Goal: Information Seeking & Learning: Learn about a topic

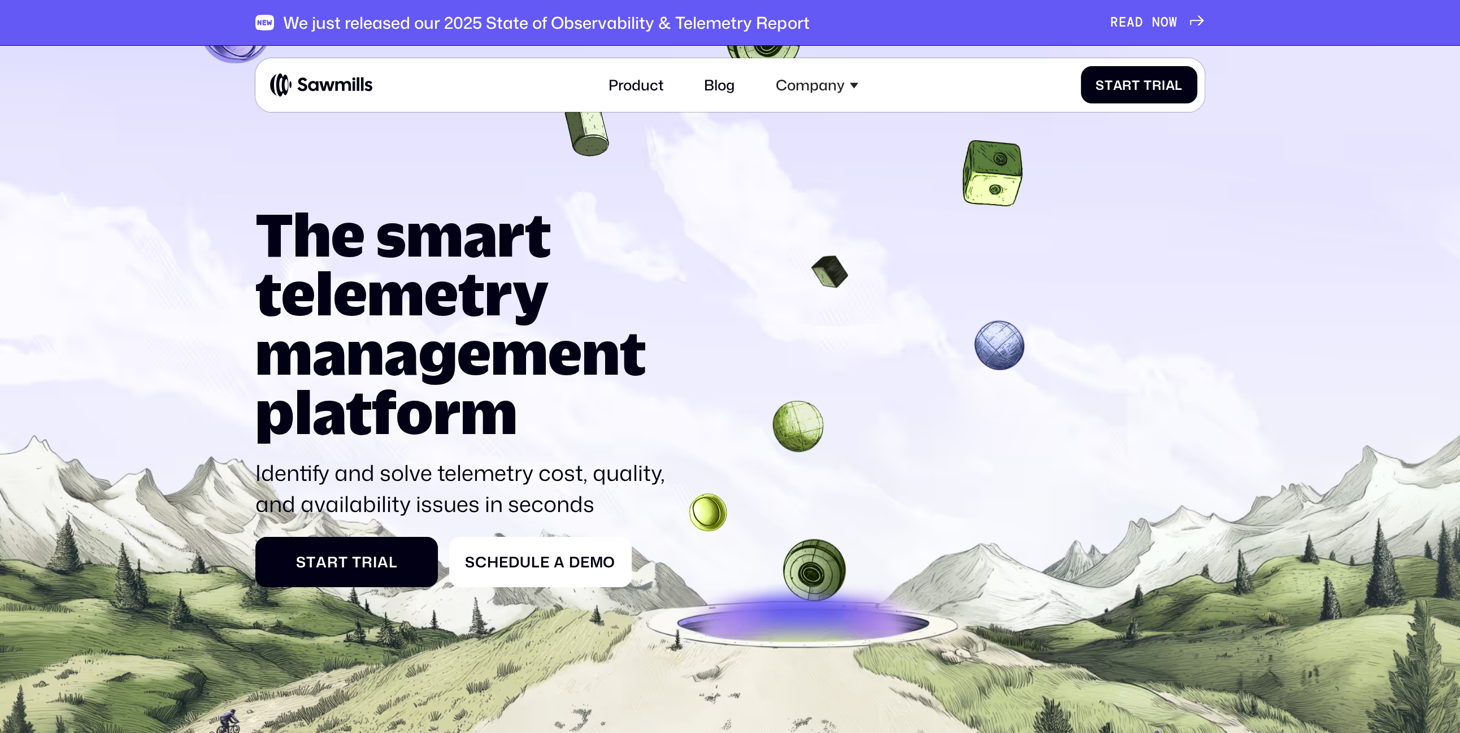
click at [1130, 18] on span "A" at bounding box center [1131, 22] width 8 height 15
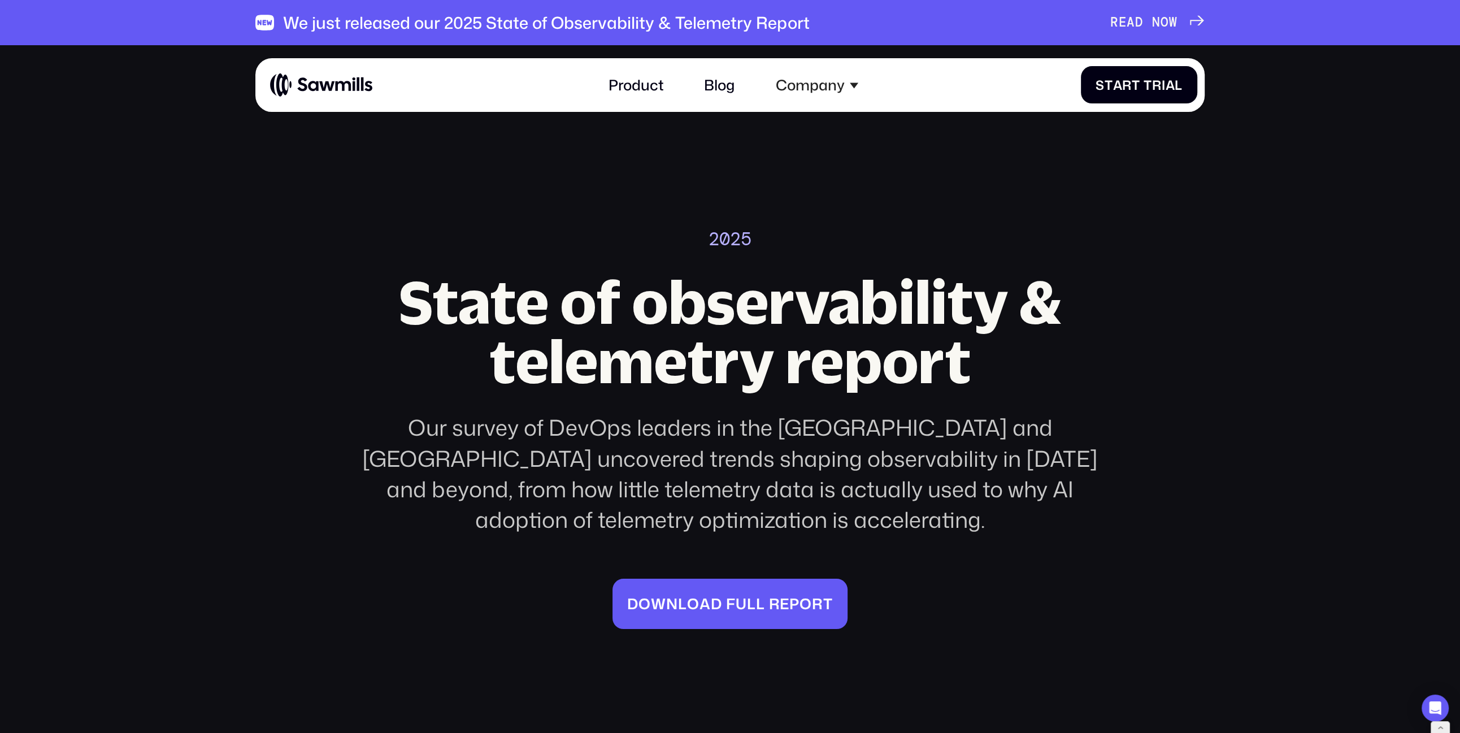
click at [904, 462] on div "Our survey of DevOps leaders in the US and Europe uncovered trends shaping obse…" at bounding box center [731, 473] width 776 height 123
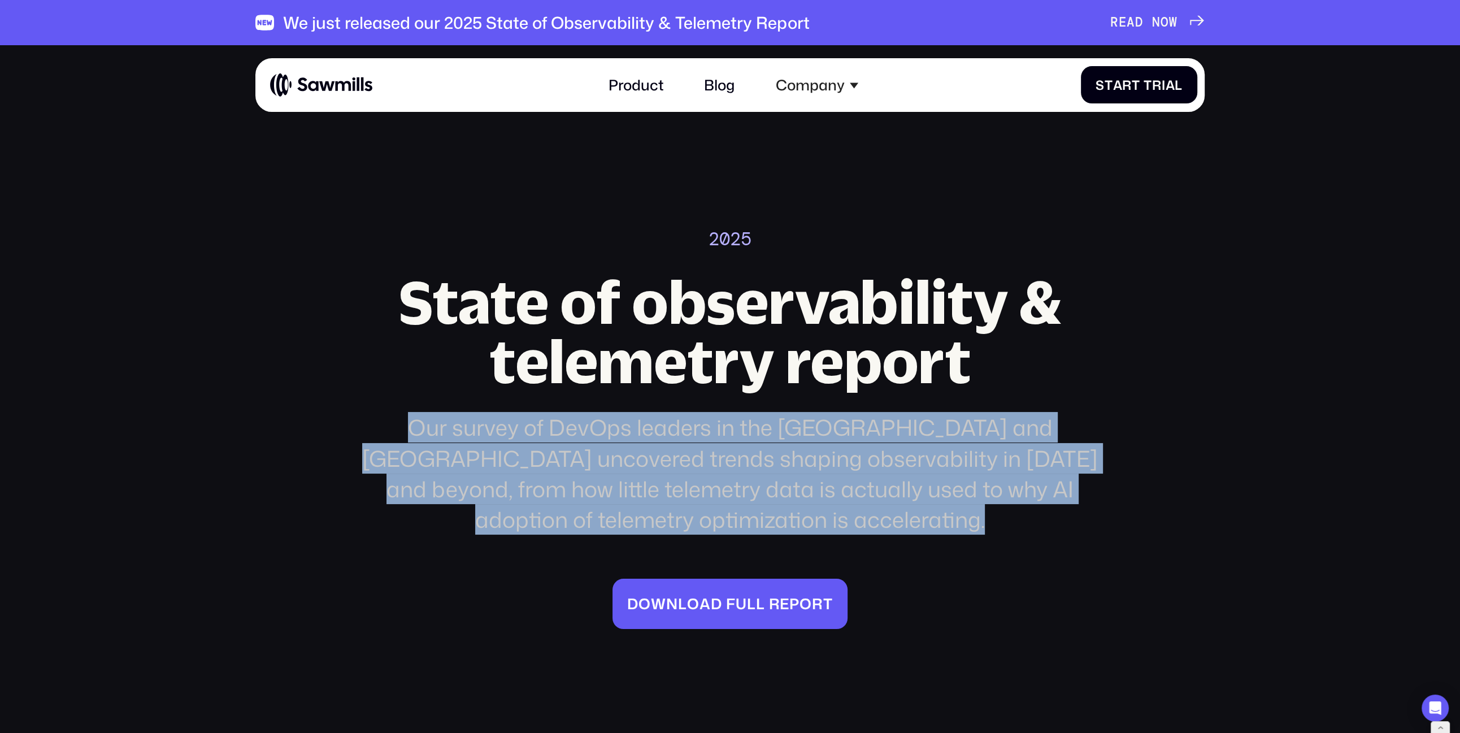
copy div "Our survey of DevOps leaders in the US and Europe uncovered trends shaping obse…"
click at [683, 420] on div "Our survey of DevOps leaders in the US and Europe uncovered trends shaping obse…" at bounding box center [731, 473] width 776 height 123
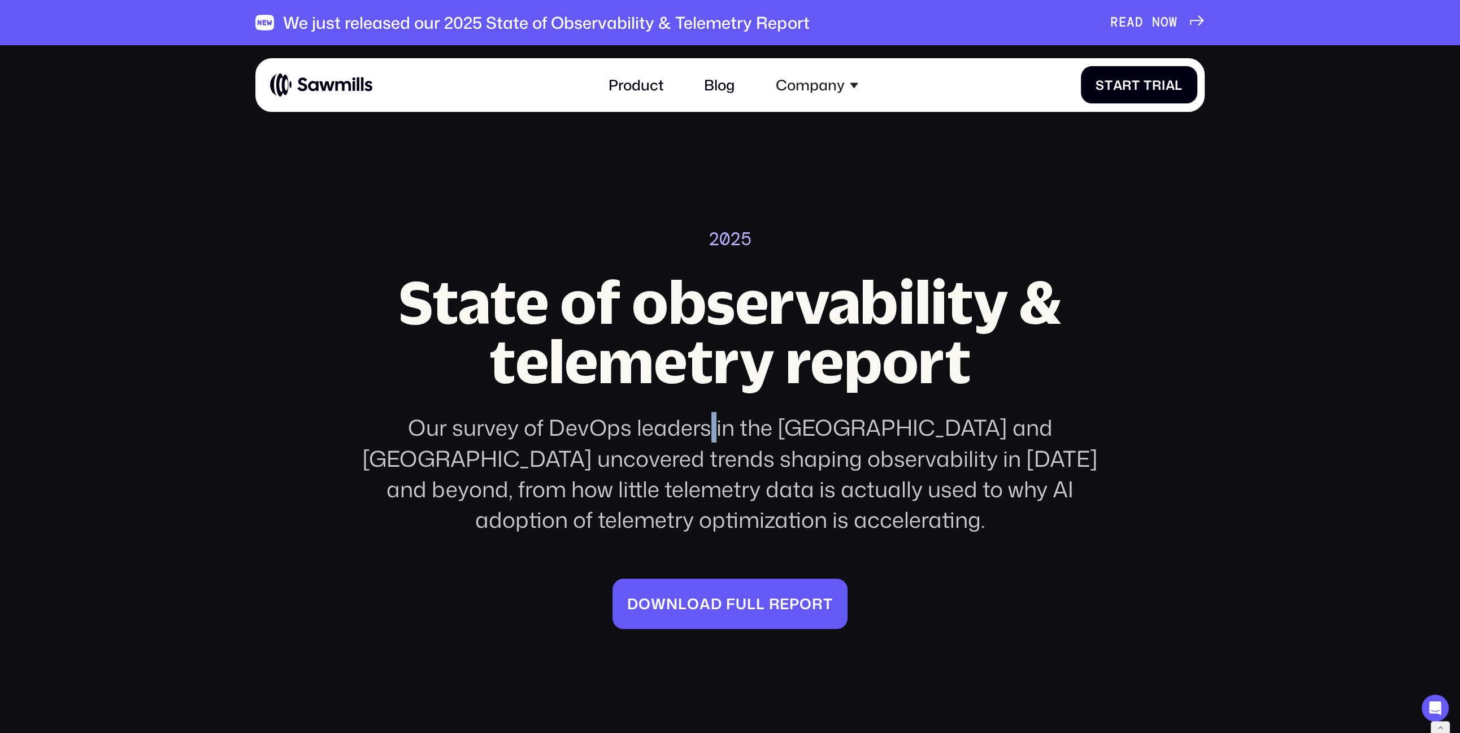
click at [683, 420] on div "Our survey of DevOps leaders in the US and Europe uncovered trends shaping obse…" at bounding box center [731, 473] width 776 height 123
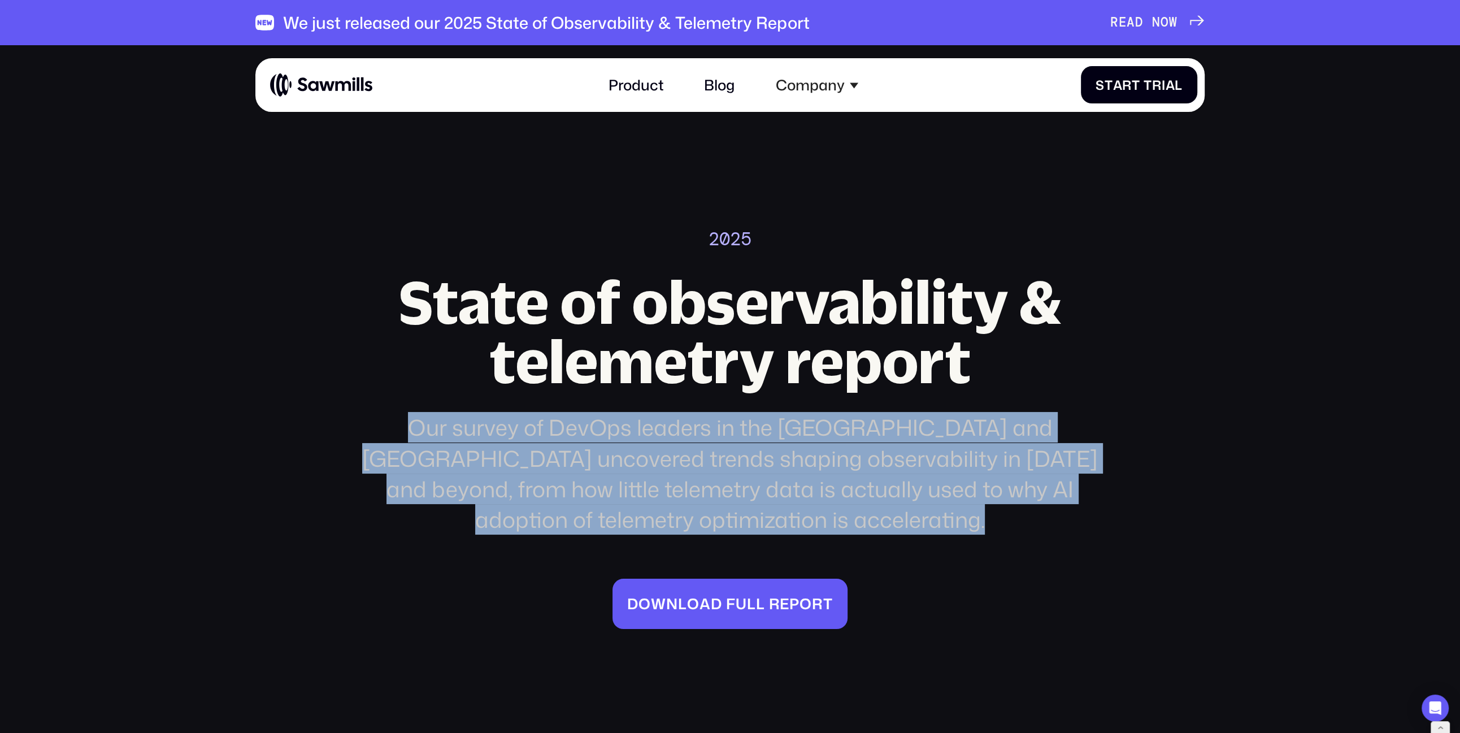
click at [683, 420] on div "Our survey of DevOps leaders in the US and Europe uncovered trends shaping obse…" at bounding box center [731, 473] width 776 height 123
copy div "Our survey of DevOps leaders in the US and Europe uncovered trends shaping obse…"
